Goal: Task Accomplishment & Management: Manage account settings

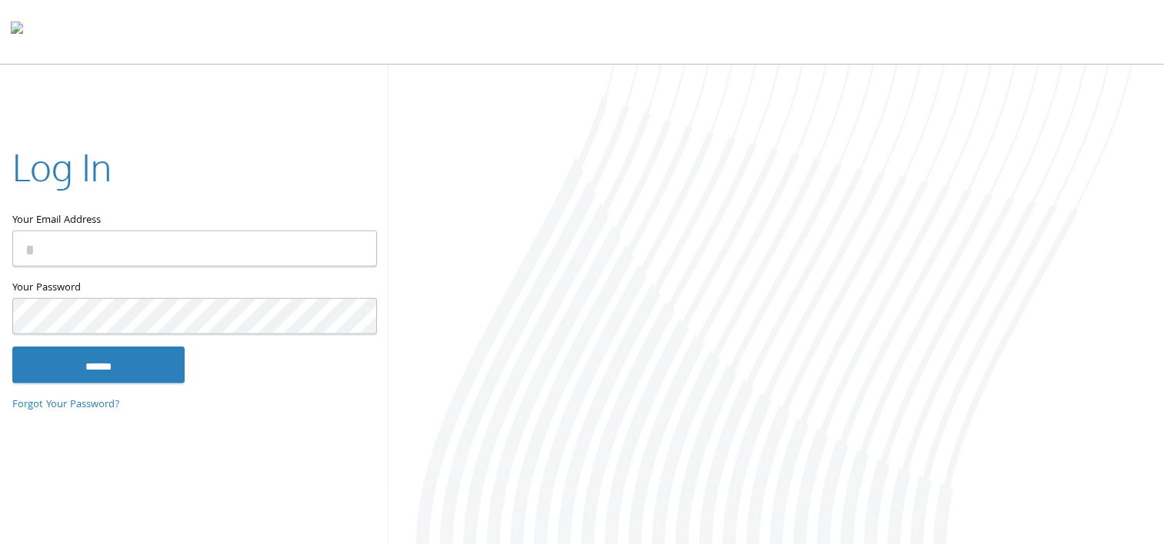
click at [53, 246] on input "Your Email Address" at bounding box center [194, 249] width 365 height 36
type input "**********"
